Goal: Task Accomplishment & Management: Manage account settings

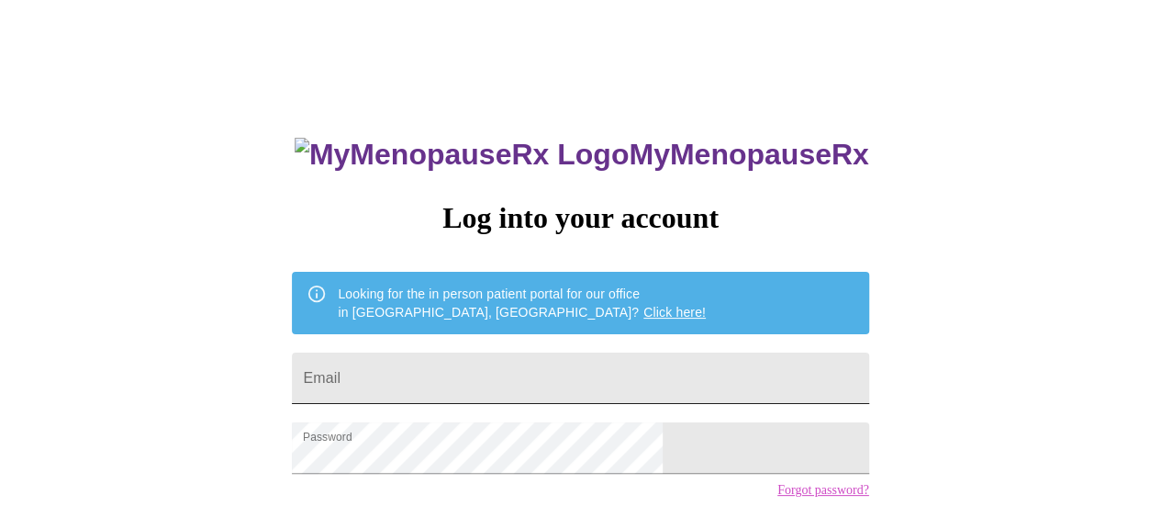
click at [541, 355] on input "Email" at bounding box center [580, 377] width 576 height 51
type input "[EMAIL_ADDRESS][DOMAIN_NAME]"
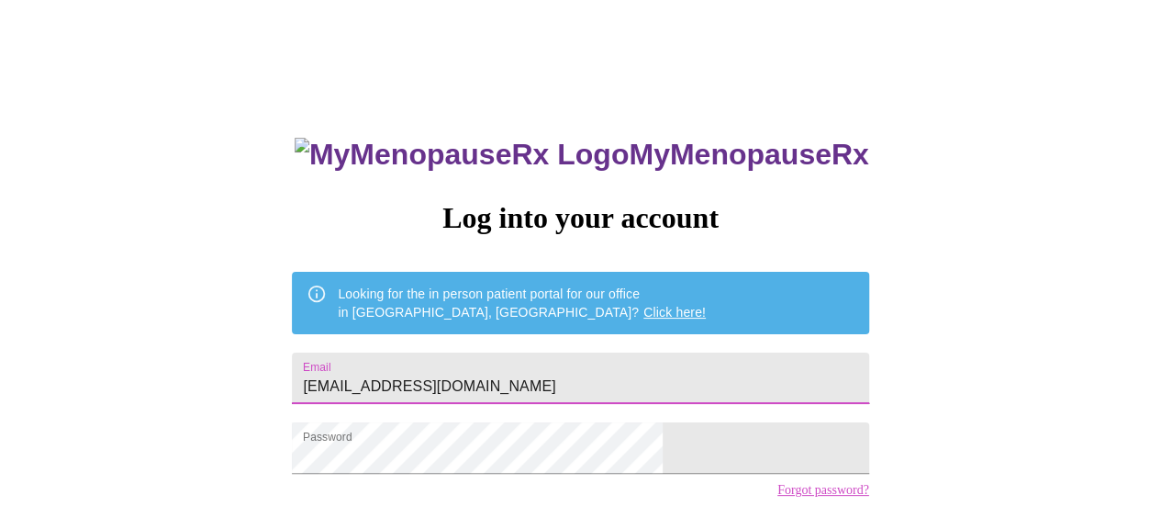
scroll to position [140, 0]
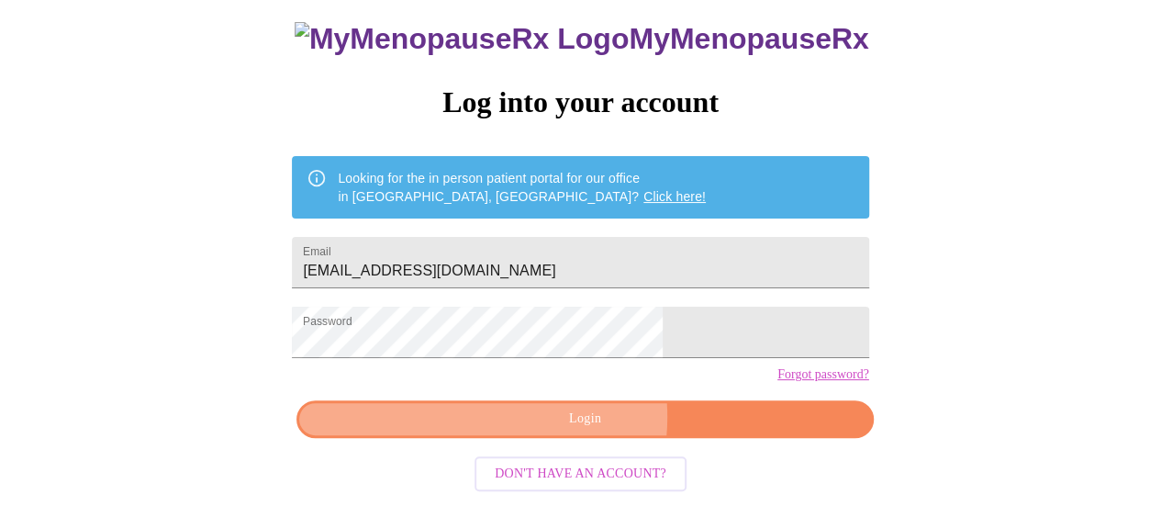
click at [563, 423] on span "Login" at bounding box center [584, 418] width 534 height 23
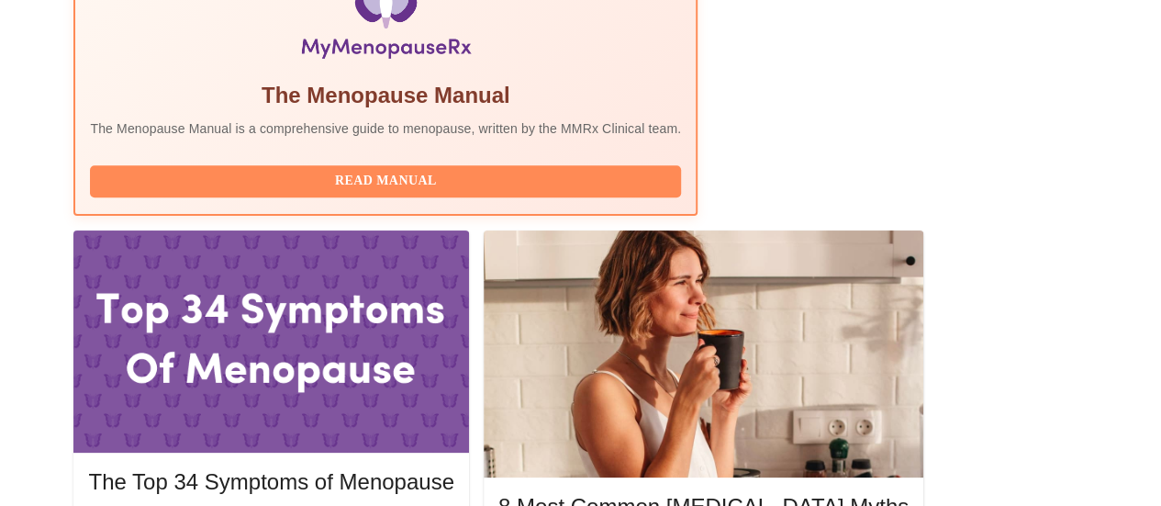
scroll to position [690, 0]
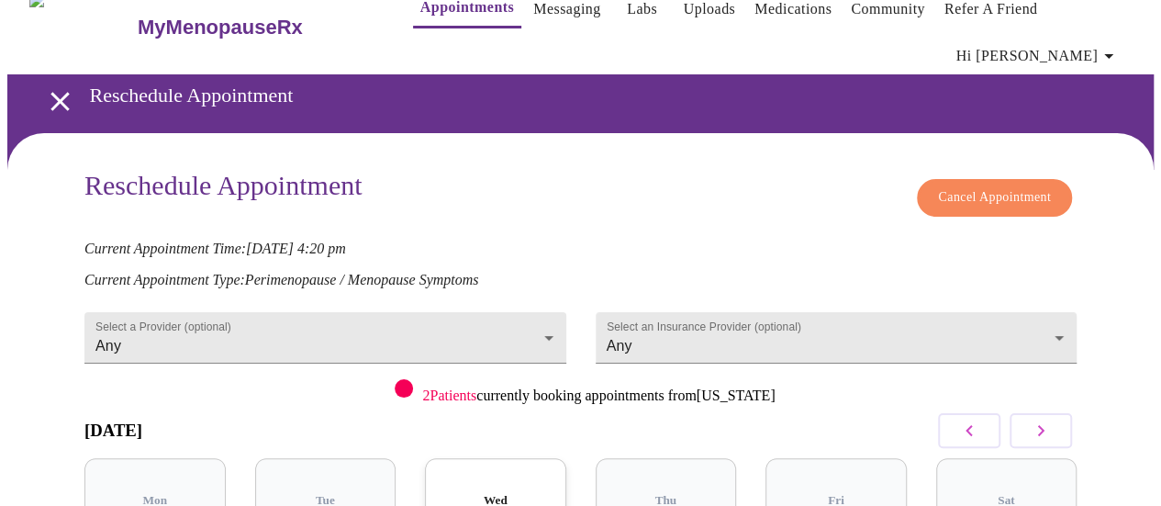
scroll to position [28, 0]
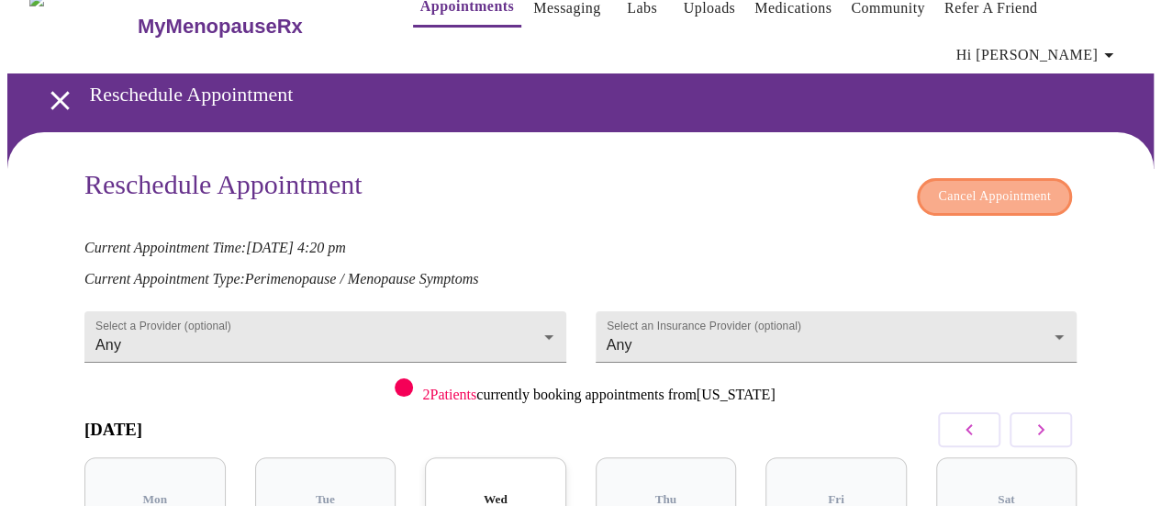
click at [950, 178] on button "Cancel Appointment" at bounding box center [994, 197] width 155 height 38
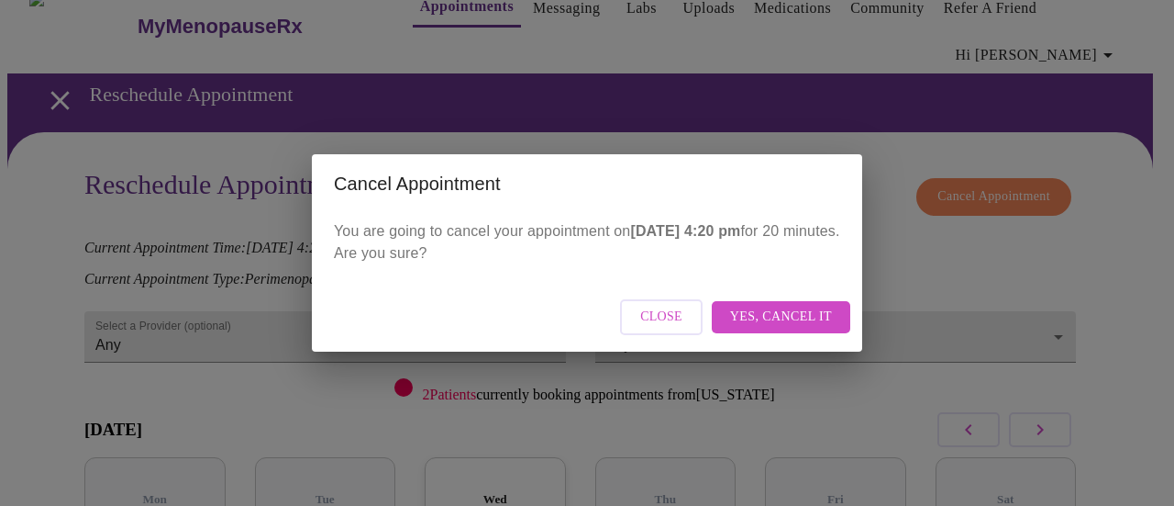
click at [793, 323] on span "Yes, cancel it" at bounding box center [781, 317] width 102 height 23
click at [793, 323] on div "Close" at bounding box center [587, 317] width 551 height 69
drag, startPoint x: 793, startPoint y: 323, endPoint x: 833, endPoint y: 322, distance: 40.4
click at [833, 322] on div "Close" at bounding box center [587, 317] width 551 height 69
click at [823, 313] on div "Close" at bounding box center [587, 317] width 551 height 69
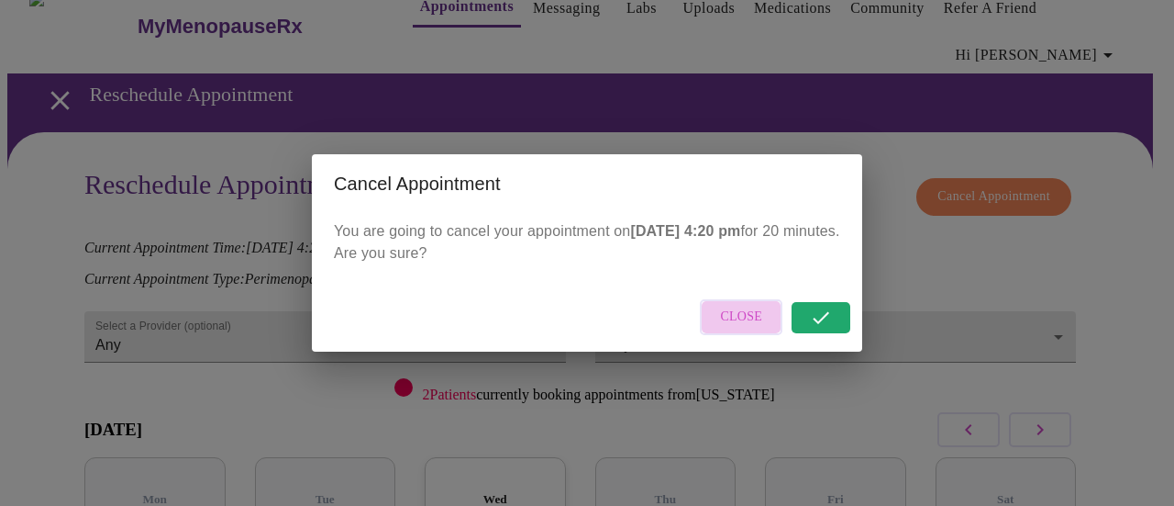
click at [733, 311] on span "Close" at bounding box center [741, 317] width 42 height 23
